Goal: Information Seeking & Learning: Learn about a topic

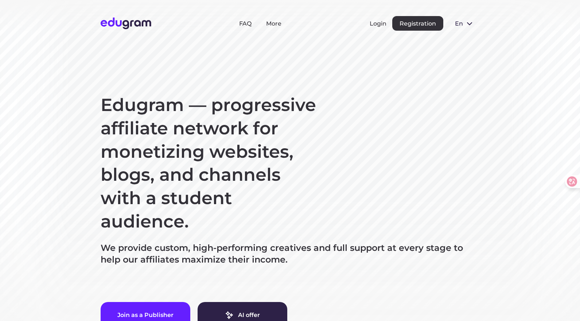
click at [258, 147] on h1 "Edugram — progressive affiliate network for monetizing websites, blogs, and cha…" at bounding box center [210, 163] width 219 height 140
click at [468, 26] on span at bounding box center [469, 23] width 9 height 9
click at [353, 54] on section "Edugram — progressive affiliate network for monetizing websites, blogs, and cha…" at bounding box center [290, 187] width 580 height 375
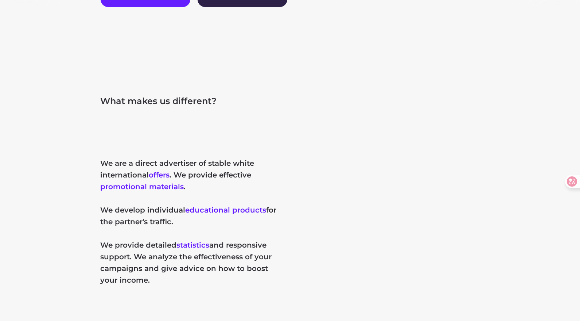
scroll to position [325, 0]
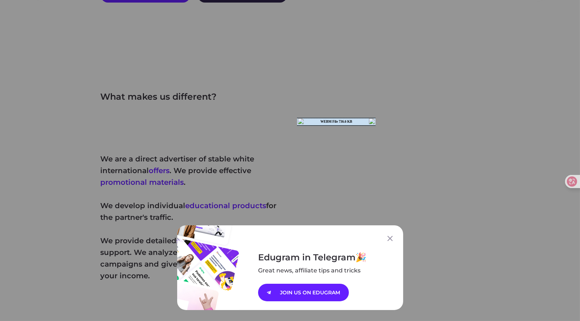
drag, startPoint x: 389, startPoint y: 238, endPoint x: 389, endPoint y: 232, distance: 5.8
click at [389, 238] on icon at bounding box center [390, 238] width 9 height 9
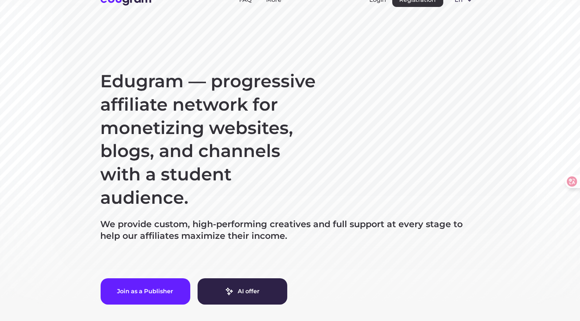
scroll to position [0, 0]
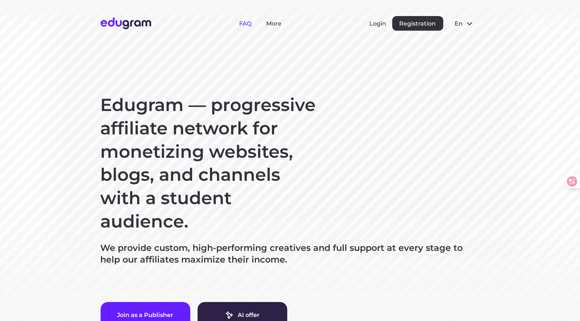
click at [247, 23] on link "FAQ" at bounding box center [245, 23] width 12 height 7
